Goal: Task Accomplishment & Management: Manage account settings

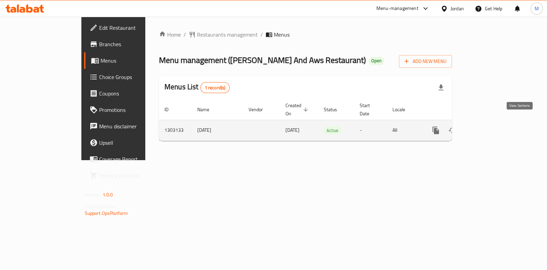
click at [494, 122] on link "enhanced table" at bounding box center [485, 130] width 16 height 16
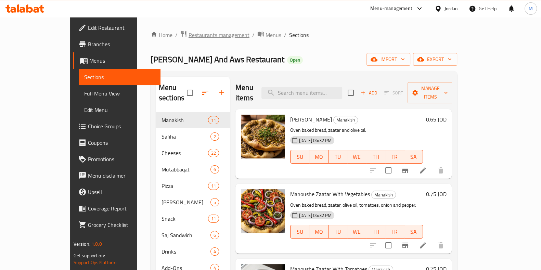
click at [189, 33] on span "Restaurants management" at bounding box center [219, 35] width 61 height 8
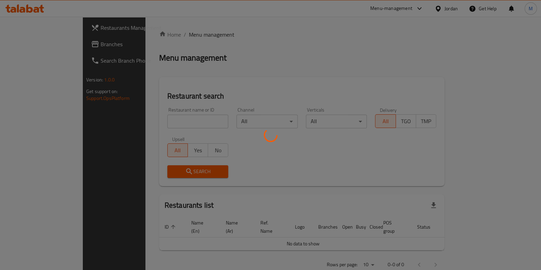
click at [158, 123] on div at bounding box center [270, 135] width 541 height 270
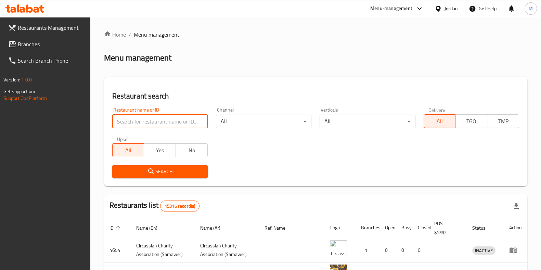
click at [158, 123] on input "search" at bounding box center [159, 122] width 95 height 14
click button "Search" at bounding box center [159, 171] width 95 height 13
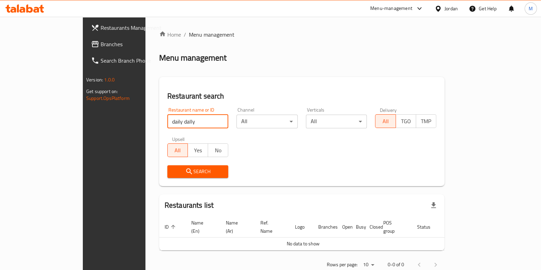
click at [167, 121] on input "daily dally" at bounding box center [197, 122] width 61 height 14
click button "Search" at bounding box center [197, 171] width 61 height 13
click at [167, 120] on input "[PERSON_NAME]" at bounding box center [197, 122] width 61 height 14
type input "[PERSON_NAME]"
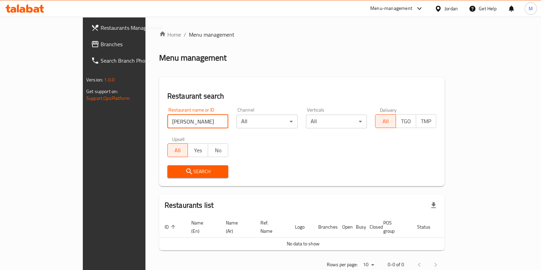
click button "Search" at bounding box center [197, 171] width 61 height 13
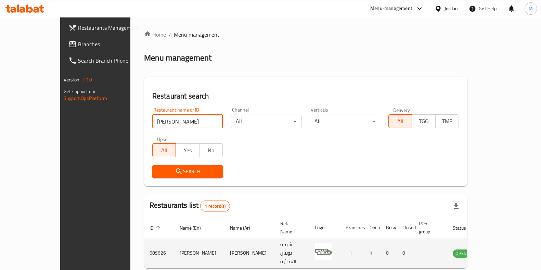
click at [497, 249] on icon "enhanced table" at bounding box center [493, 253] width 8 height 8
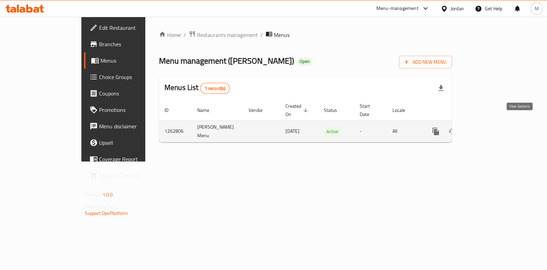
click at [494, 127] on link "enhanced table" at bounding box center [485, 131] width 16 height 16
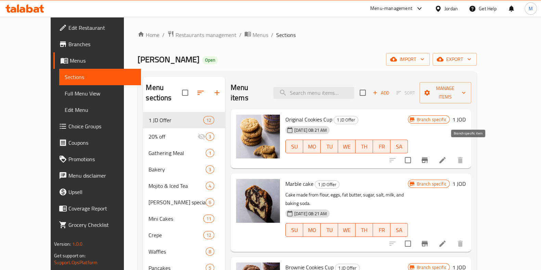
click at [429, 156] on icon "Branch-specific-item" at bounding box center [424, 160] width 8 height 8
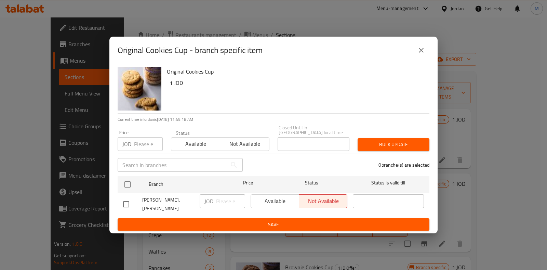
drag, startPoint x: 417, startPoint y: 51, endPoint x: 430, endPoint y: 79, distance: 30.8
click at [418, 51] on button "close" at bounding box center [421, 50] width 16 height 16
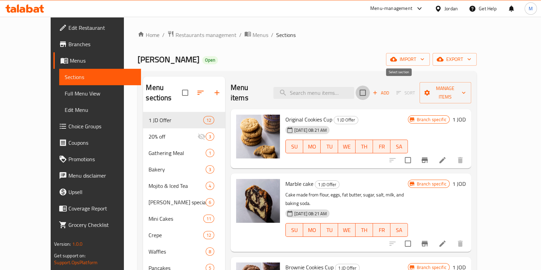
click at [370, 88] on input "checkbox" at bounding box center [362, 93] width 14 height 14
checkbox input "true"
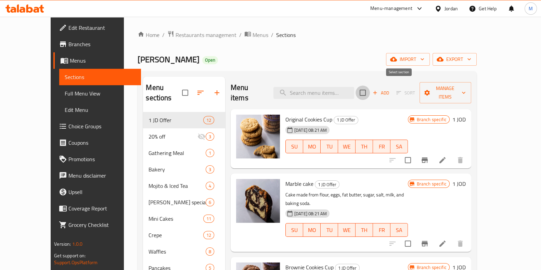
checkbox input "true"
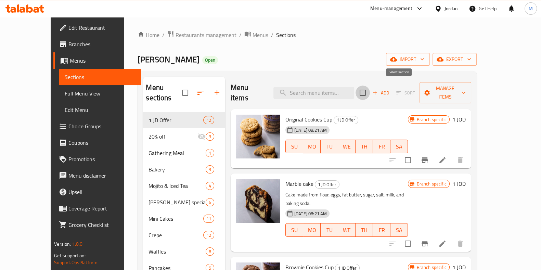
checkbox input "true"
click at [466, 86] on span "Manage items" at bounding box center [445, 92] width 41 height 17
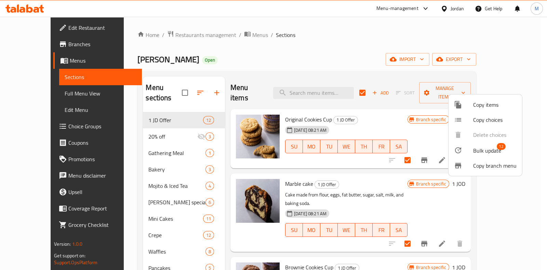
click at [488, 152] on span "Bulk update" at bounding box center [487, 150] width 28 height 8
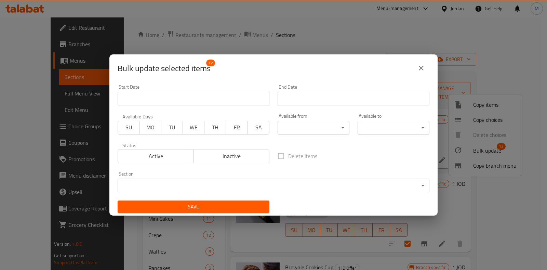
click at [454, 183] on div "Bulk update selected items 12 Start Date Start Date End Date End Date Available…" at bounding box center [273, 135] width 547 height 270
click at [420, 71] on icon "close" at bounding box center [421, 68] width 8 height 8
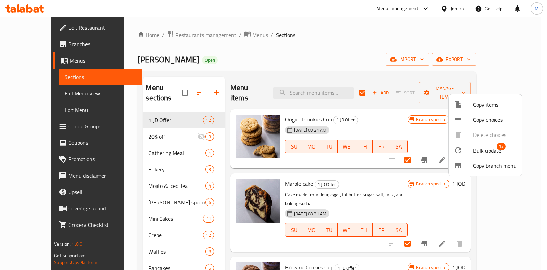
click at [546, 129] on div at bounding box center [273, 135] width 547 height 270
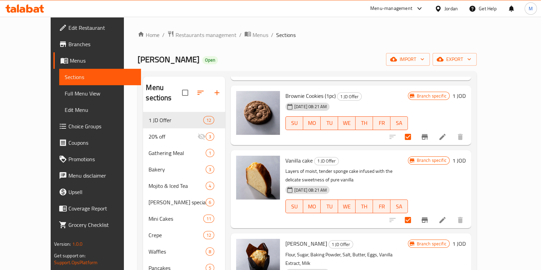
scroll to position [509, 0]
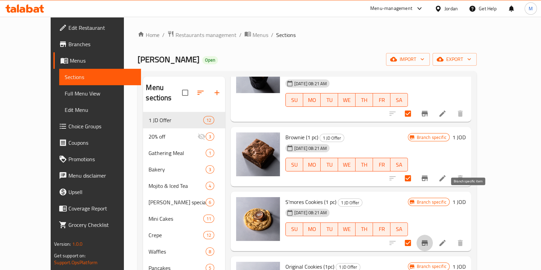
click at [429, 239] on icon "Branch-specific-item" at bounding box center [424, 243] width 8 height 8
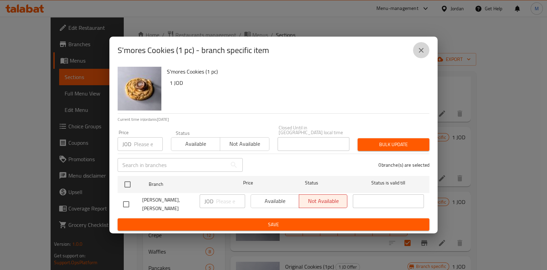
click at [426, 53] on button "close" at bounding box center [421, 50] width 16 height 16
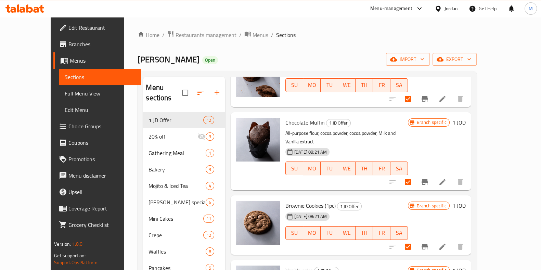
scroll to position [0, 0]
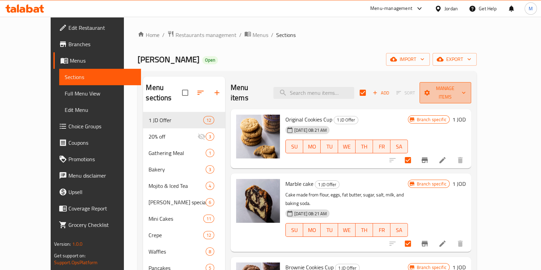
click at [466, 89] on span "Manage items" at bounding box center [445, 92] width 41 height 17
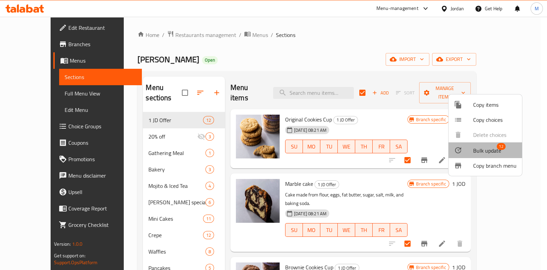
click at [486, 148] on span "Bulk update" at bounding box center [487, 150] width 28 height 8
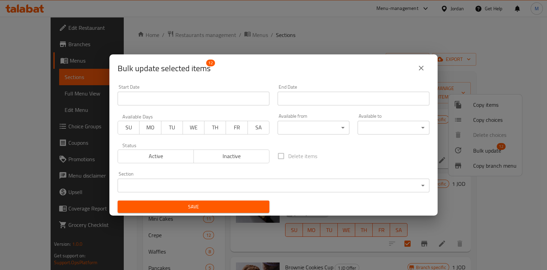
click at [149, 149] on div "Active Inactive" at bounding box center [194, 153] width 152 height 21
click at [149, 152] on span "Active" at bounding box center [156, 156] width 70 height 10
click at [135, 127] on span "SU" at bounding box center [129, 127] width 16 height 10
click at [148, 126] on span "MO" at bounding box center [150, 127] width 16 height 10
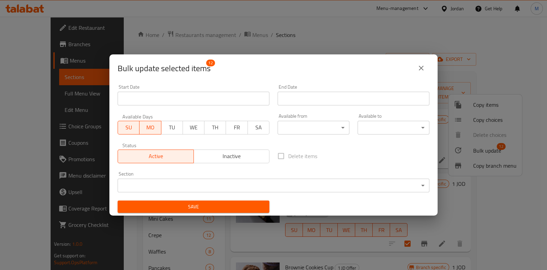
click at [180, 125] on button "TU" at bounding box center [172, 128] width 22 height 14
drag, startPoint x: 193, startPoint y: 126, endPoint x: 220, endPoint y: 129, distance: 26.9
click at [195, 126] on span "WE" at bounding box center [194, 127] width 16 height 10
click at [158, 129] on button "MO" at bounding box center [151, 128] width 22 height 14
click at [178, 126] on span "TU" at bounding box center [172, 127] width 16 height 10
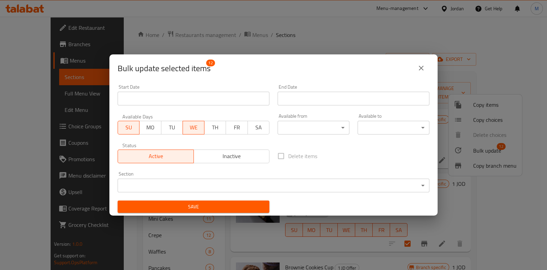
drag, startPoint x: 197, startPoint y: 124, endPoint x: 206, endPoint y: 124, distance: 8.9
click at [198, 124] on span "WE" at bounding box center [194, 127] width 16 height 10
click at [210, 124] on span "TH" at bounding box center [215, 127] width 16 height 10
click at [221, 128] on span "TH" at bounding box center [215, 127] width 16 height 10
click at [214, 204] on span "Save" at bounding box center [193, 207] width 141 height 9
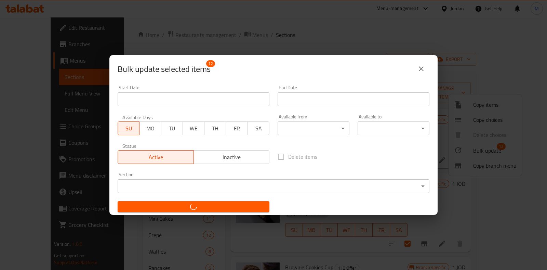
checkbox input "false"
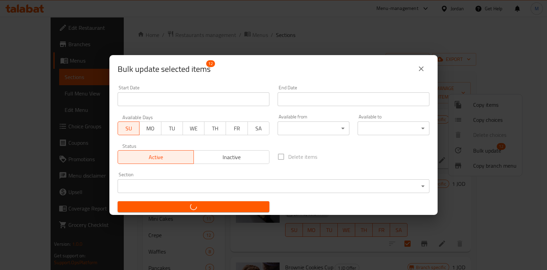
checkbox input "false"
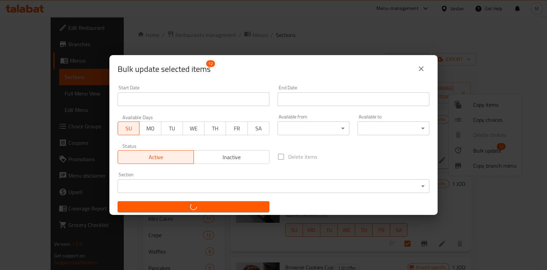
checkbox input "false"
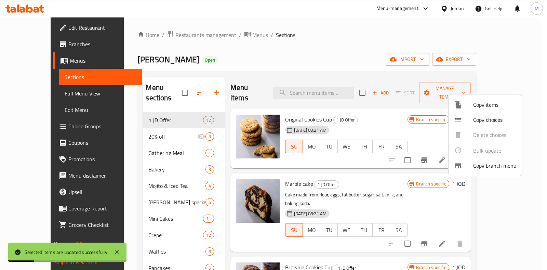
click at [376, 54] on div at bounding box center [273, 135] width 547 height 270
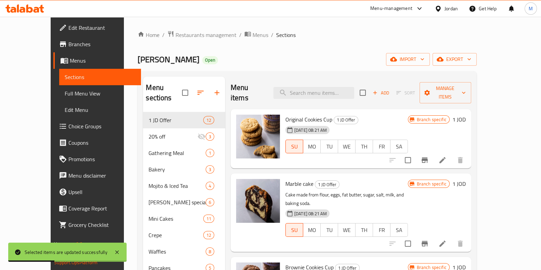
click at [433, 155] on button "Branch-specific-item" at bounding box center [424, 160] width 16 height 16
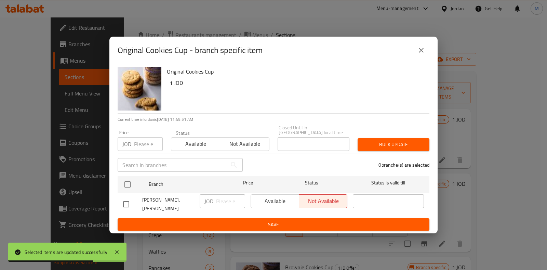
click at [123, 202] on input "checkbox" at bounding box center [126, 204] width 14 height 14
checkbox input "true"
click at [267, 204] on span "Available" at bounding box center [275, 201] width 43 height 10
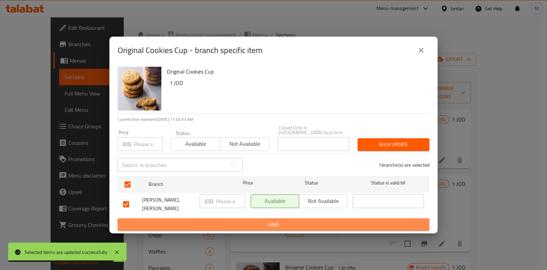
click at [263, 220] on span "Save" at bounding box center [273, 224] width 301 height 9
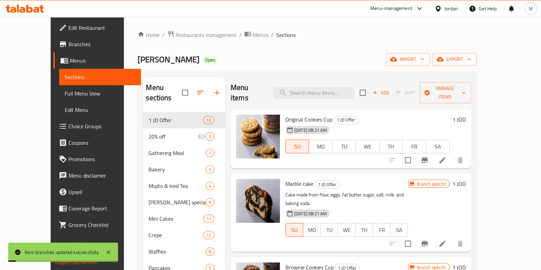
click at [428, 241] on icon "Branch-specific-item" at bounding box center [424, 243] width 6 height 5
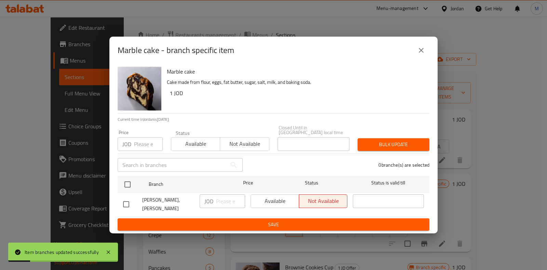
drag, startPoint x: 119, startPoint y: 201, endPoint x: 127, endPoint y: 202, distance: 8.3
click at [118, 201] on li "[PERSON_NAME], [PERSON_NAME] ​ Available Not available ​" at bounding box center [274, 204] width 312 height 23
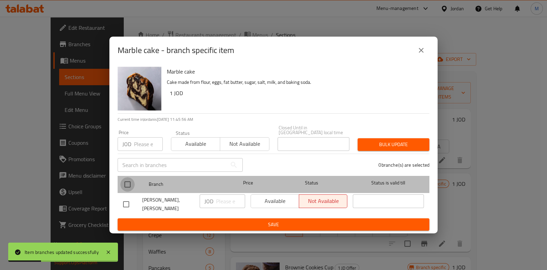
click at [133, 184] on input "checkbox" at bounding box center [127, 184] width 14 height 14
checkbox input "true"
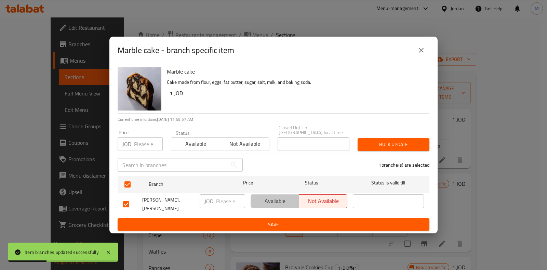
click at [272, 203] on span "Available" at bounding box center [275, 201] width 43 height 10
click at [272, 220] on span "Save" at bounding box center [273, 224] width 301 height 9
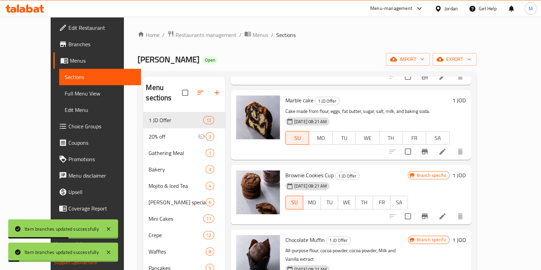
scroll to position [85, 0]
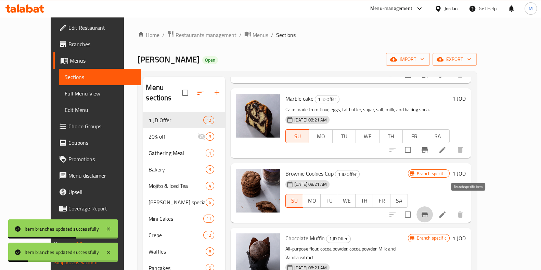
click at [429, 210] on icon "Branch-specific-item" at bounding box center [424, 214] width 8 height 8
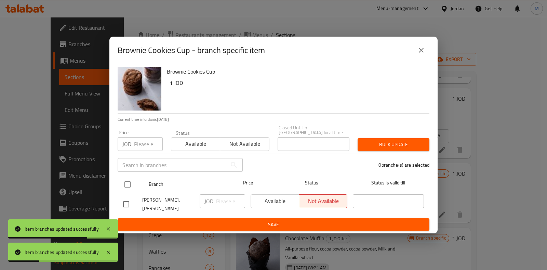
click at [123, 183] on input "checkbox" at bounding box center [127, 184] width 14 height 14
checkbox input "true"
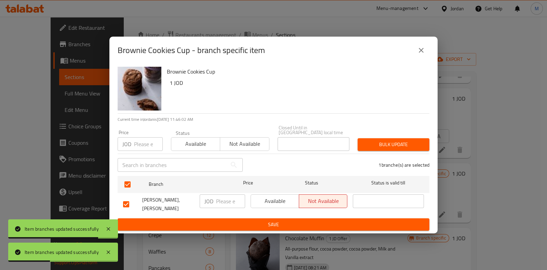
click at [280, 205] on span "Available" at bounding box center [275, 201] width 43 height 10
click at [279, 220] on span "Save" at bounding box center [273, 224] width 301 height 9
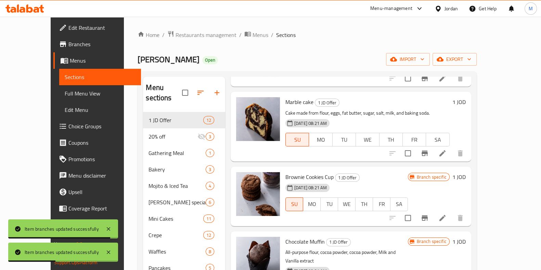
scroll to position [128, 0]
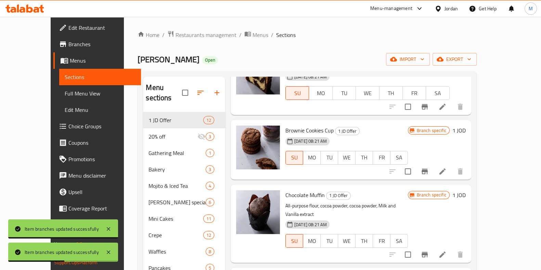
click at [429, 167] on icon "Branch-specific-item" at bounding box center [424, 171] width 8 height 8
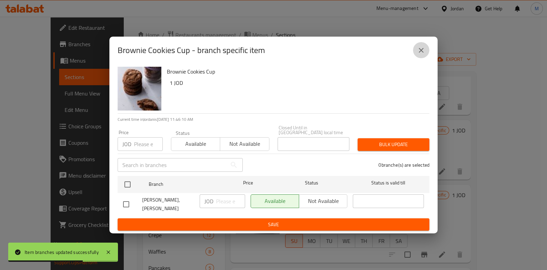
click at [426, 58] on button "close" at bounding box center [421, 50] width 16 height 16
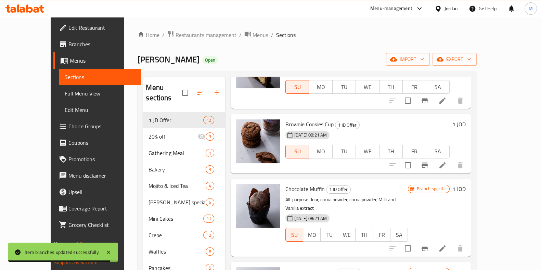
scroll to position [171, 0]
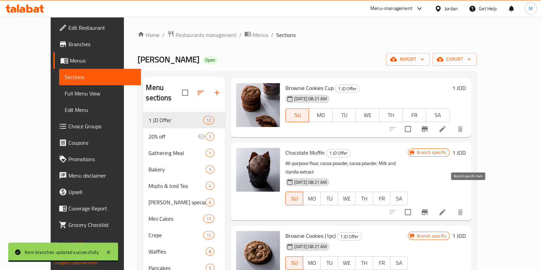
click at [428, 209] on icon "Branch-specific-item" at bounding box center [424, 211] width 6 height 5
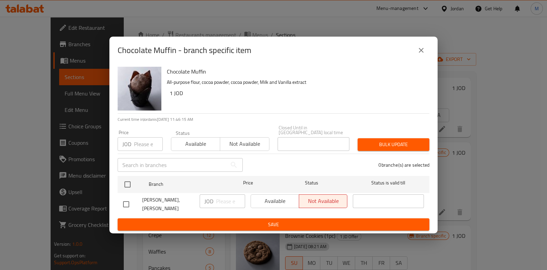
click at [117, 206] on div "Chocolate Muffin All-purpose flour, cocoa powder, cocoa powder, Milk and Vanill…" at bounding box center [273, 149] width 328 height 170
click at [124, 203] on input "checkbox" at bounding box center [126, 204] width 14 height 14
checkbox input "true"
click at [255, 206] on span "Available" at bounding box center [275, 201] width 43 height 10
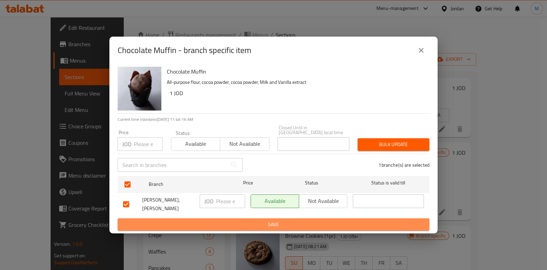
click at [258, 220] on span "Save" at bounding box center [273, 224] width 301 height 9
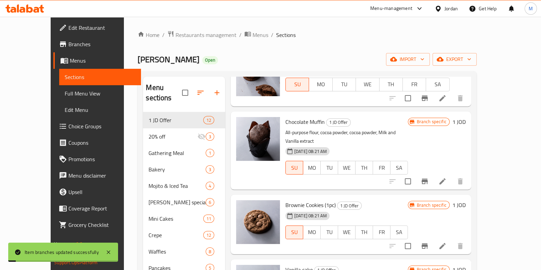
scroll to position [214, 0]
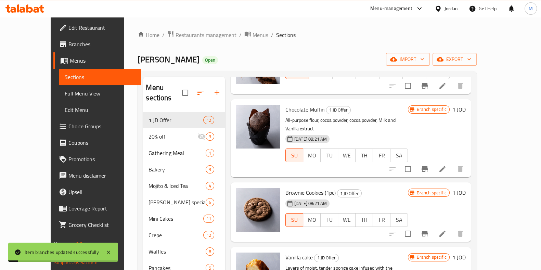
click at [433, 225] on button "Branch-specific-item" at bounding box center [424, 233] width 16 height 16
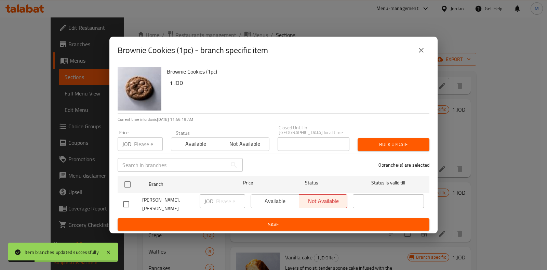
click at [264, 205] on div "Available Not available" at bounding box center [299, 201] width 97 height 14
drag, startPoint x: 125, startPoint y: 202, endPoint x: 231, endPoint y: 199, distance: 105.7
click at [125, 201] on input "checkbox" at bounding box center [126, 204] width 14 height 14
checkbox input "true"
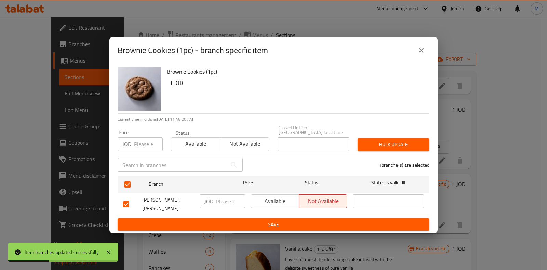
click at [260, 197] on span "Available" at bounding box center [275, 201] width 43 height 10
click at [262, 220] on span "Save" at bounding box center [273, 224] width 301 height 9
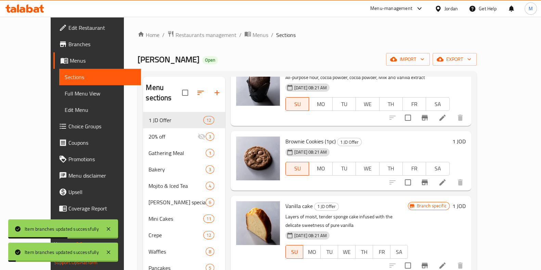
scroll to position [299, 0]
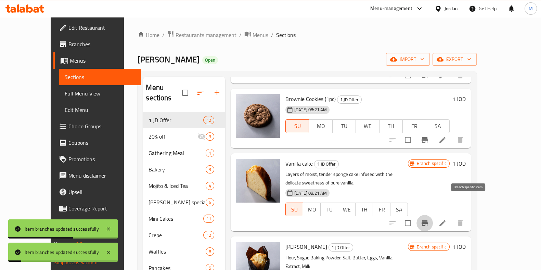
click at [428, 220] on icon "Branch-specific-item" at bounding box center [424, 222] width 6 height 5
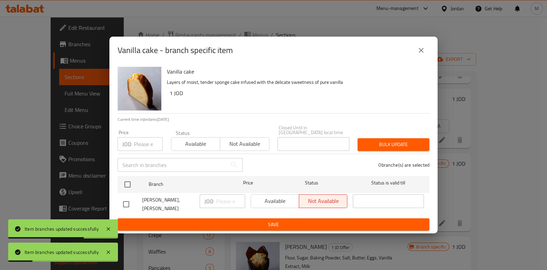
click at [128, 204] on input "checkbox" at bounding box center [126, 204] width 14 height 14
checkbox input "true"
click at [272, 203] on span "Available" at bounding box center [275, 201] width 43 height 10
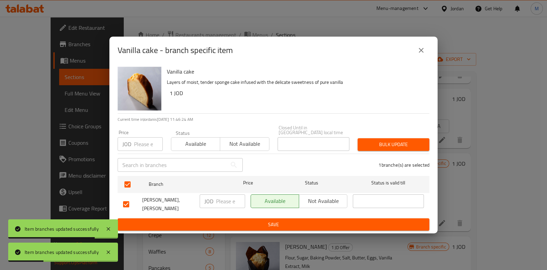
click at [272, 211] on div "Available Not available" at bounding box center [299, 204] width 102 height 25
click at [330, 220] on span "Save" at bounding box center [273, 224] width 301 height 9
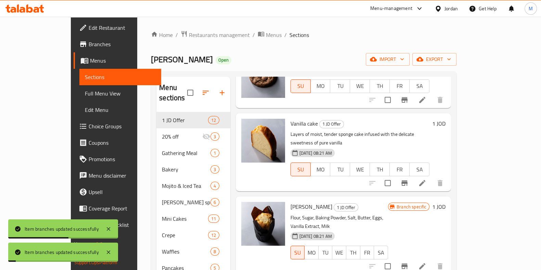
scroll to position [428, 0]
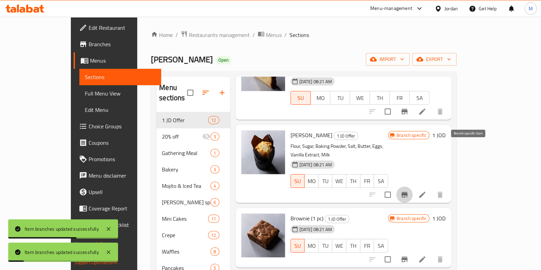
click at [413, 186] on button "Branch-specific-item" at bounding box center [404, 194] width 16 height 16
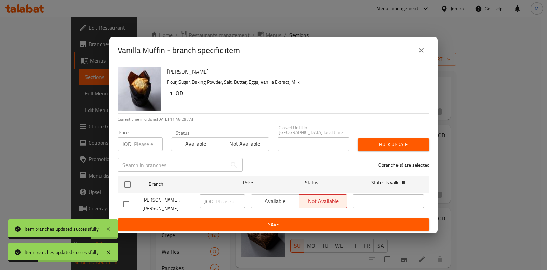
click at [128, 204] on input "checkbox" at bounding box center [126, 204] width 14 height 14
checkbox input "true"
click at [264, 203] on span "Available" at bounding box center [275, 201] width 43 height 10
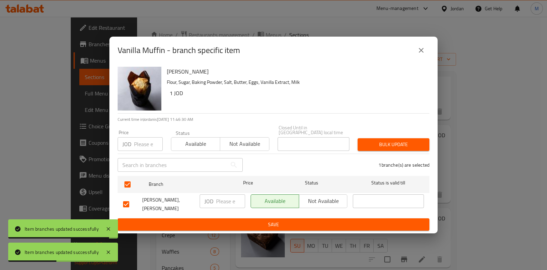
click at [280, 226] on div "Vanilla Muffin Flour, Sugar, Baking Powder, Salt, Butter, Eggs, Vanilla Extract…" at bounding box center [273, 149] width 328 height 170
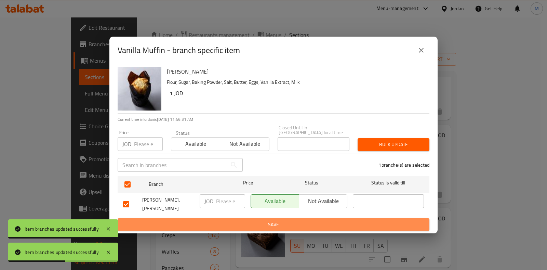
click at [297, 220] on span "Save" at bounding box center [273, 224] width 301 height 9
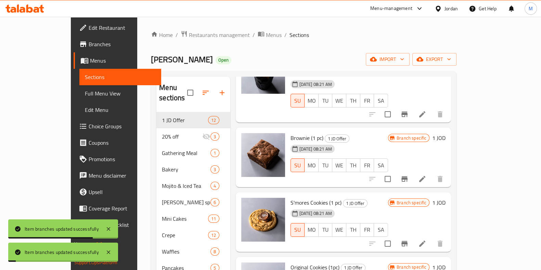
scroll to position [509, 0]
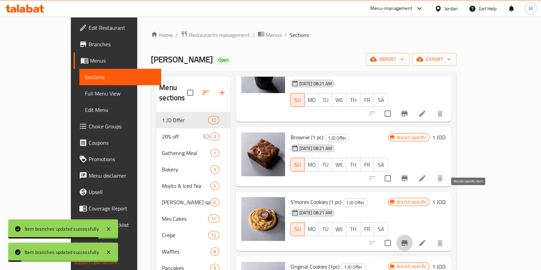
click at [413, 235] on button "Branch-specific-item" at bounding box center [404, 243] width 16 height 16
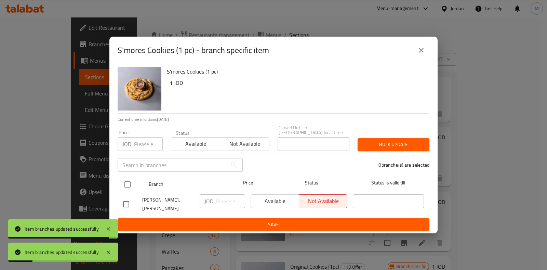
click at [127, 187] on input "checkbox" at bounding box center [127, 184] width 14 height 14
checkbox input "true"
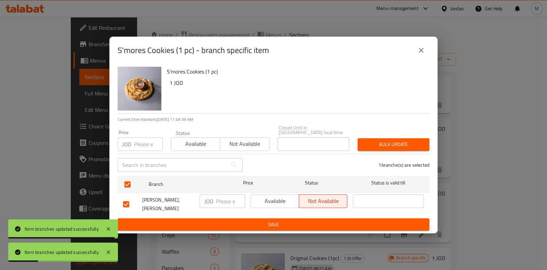
click at [271, 202] on span "Available" at bounding box center [275, 201] width 43 height 10
click at [274, 220] on span "Save" at bounding box center [273, 224] width 301 height 9
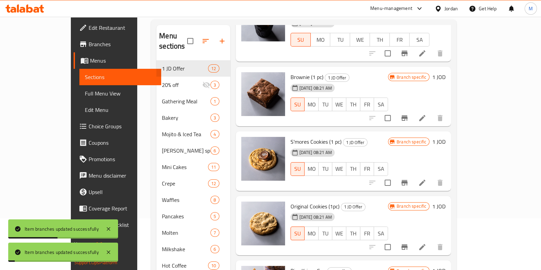
scroll to position [85, 0]
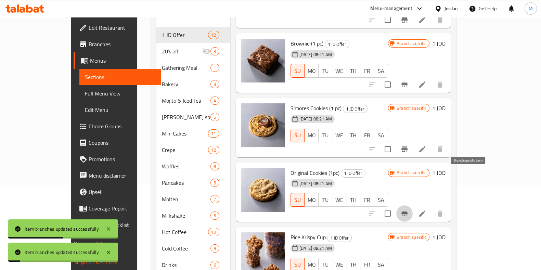
click at [413, 205] on button "Branch-specific-item" at bounding box center [404, 213] width 16 height 16
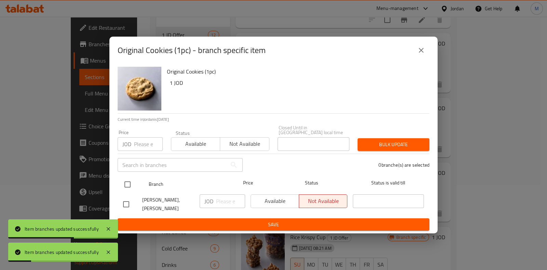
click at [132, 186] on input "checkbox" at bounding box center [127, 184] width 14 height 14
checkbox input "true"
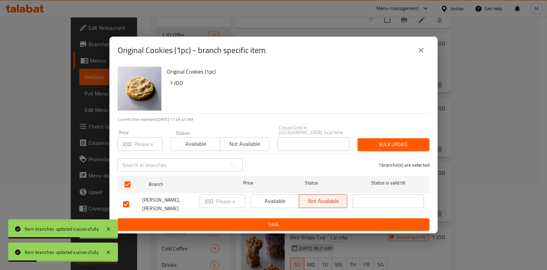
click at [269, 205] on span "Available" at bounding box center [275, 201] width 43 height 10
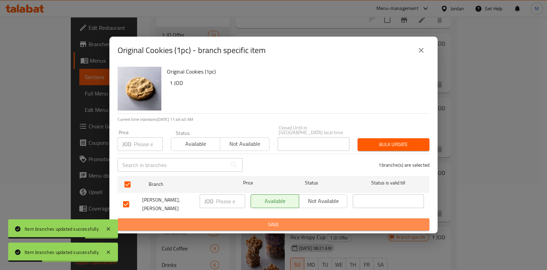
click at [269, 220] on span "Save" at bounding box center [273, 224] width 301 height 9
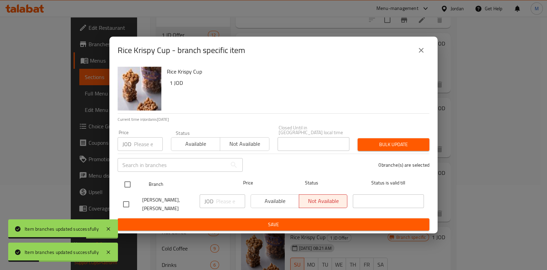
click at [129, 182] on input "checkbox" at bounding box center [127, 184] width 14 height 14
checkbox input "true"
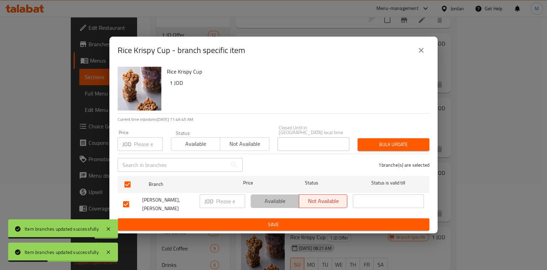
click at [274, 205] on span "Available" at bounding box center [275, 201] width 43 height 10
click at [275, 220] on span "Save" at bounding box center [273, 224] width 301 height 9
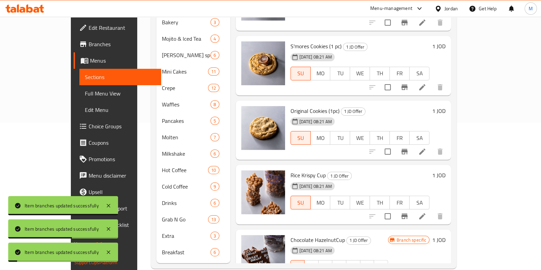
scroll to position [149, 0]
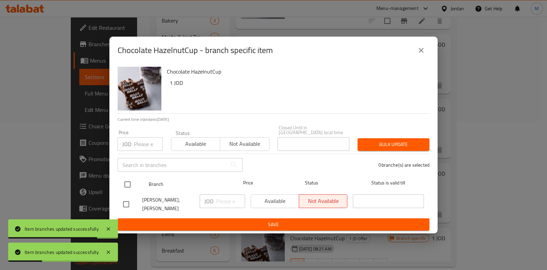
click at [132, 189] on input "checkbox" at bounding box center [127, 184] width 14 height 14
checkbox input "true"
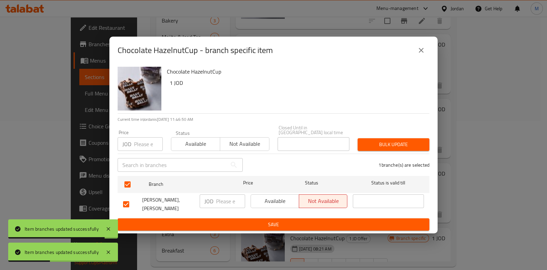
click at [277, 204] on span "Available" at bounding box center [275, 201] width 43 height 10
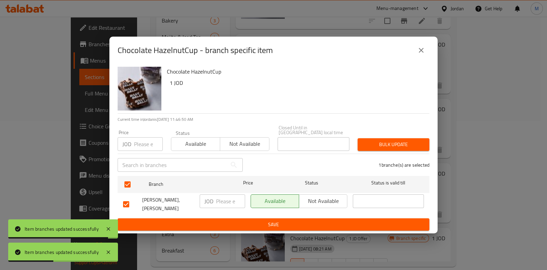
click at [279, 221] on span "Save" at bounding box center [273, 224] width 301 height 9
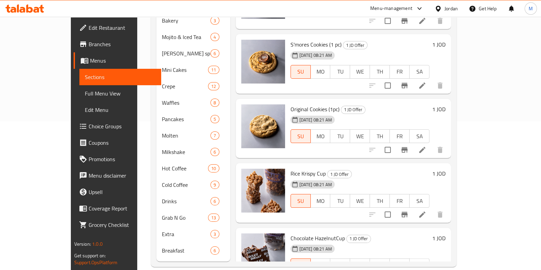
scroll to position [0, 0]
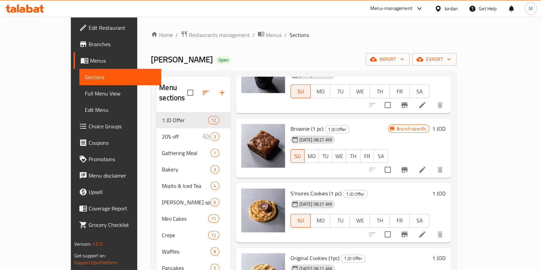
drag, startPoint x: 163, startPoint y: 35, endPoint x: 171, endPoint y: 47, distance: 14.8
click at [189, 35] on span "Restaurants management" at bounding box center [219, 35] width 61 height 8
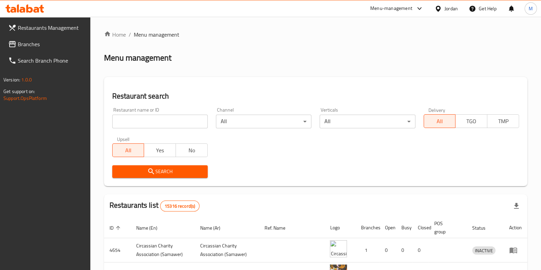
click at [169, 116] on input "search" at bounding box center [159, 122] width 95 height 14
type input "al naya"
click button "Search" at bounding box center [159, 171] width 95 height 13
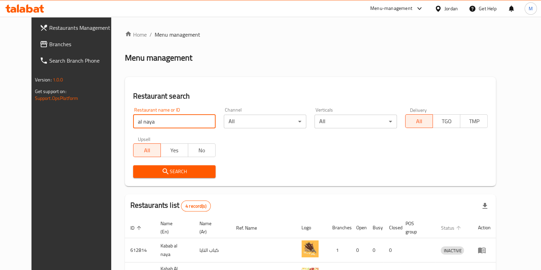
click at [463, 228] on span "Status" at bounding box center [452, 228] width 22 height 8
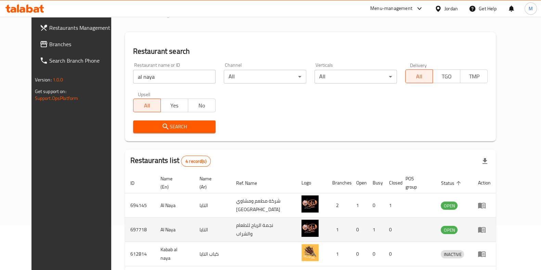
scroll to position [85, 0]
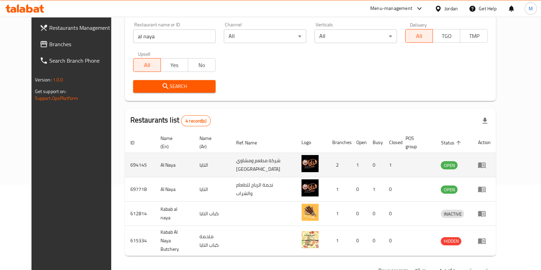
click at [125, 166] on td "694145" at bounding box center [140, 165] width 30 height 24
copy td "694145"
click at [486, 165] on icon "enhanced table" at bounding box center [482, 165] width 8 height 8
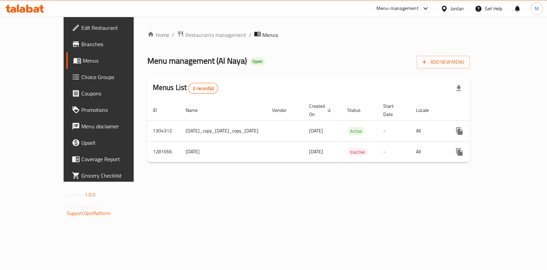
click at [81, 48] on span "Branches" at bounding box center [115, 44] width 68 height 8
